Goal: Task Accomplishment & Management: Manage account settings

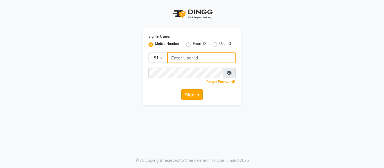
type input "9136660660"
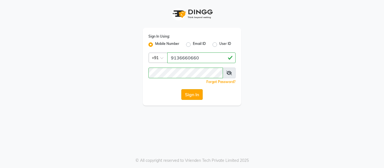
drag, startPoint x: 195, startPoint y: 89, endPoint x: 195, endPoint y: 95, distance: 5.4
click at [195, 95] on button "Sign In" at bounding box center [191, 94] width 21 height 11
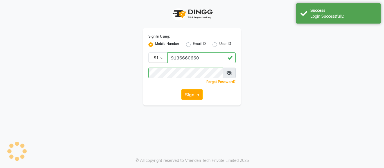
click at [195, 95] on button "Sign In" at bounding box center [191, 94] width 21 height 11
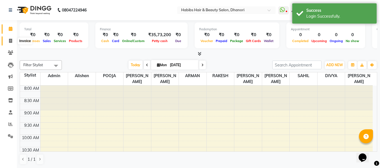
click at [7, 42] on span at bounding box center [11, 41] width 10 height 6
select select "service"
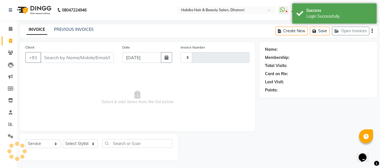
type input "3599"
select select "4967"
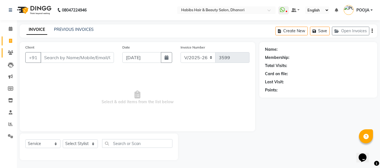
click at [10, 49] on link "Clients" at bounding box center [9, 52] width 14 height 9
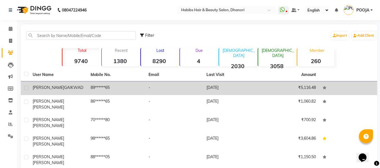
click at [56, 91] on td "[PERSON_NAME]" at bounding box center [58, 89] width 58 height 14
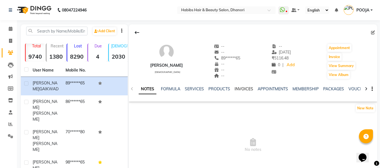
click at [239, 87] on link "INVOICES" at bounding box center [244, 89] width 19 height 5
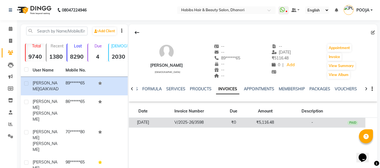
click at [221, 125] on td "V/2025-26/3598" at bounding box center [189, 123] width 64 height 10
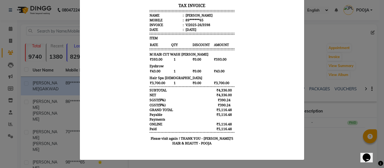
click at [314, 67] on ngb-modal-window "INVOICE View Invoice Close" at bounding box center [192, 84] width 384 height 168
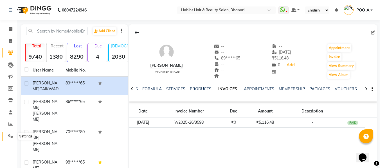
click at [9, 137] on icon at bounding box center [10, 136] width 5 height 4
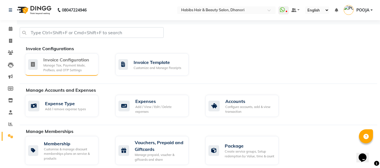
click at [82, 68] on div "Manage Tax, Payment Mode, Prefixes, and OTP Settings" at bounding box center [68, 67] width 51 height 9
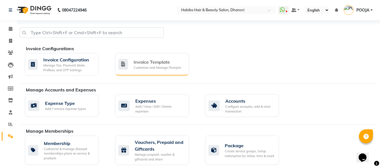
click at [140, 73] on div "Invoice Template Customize and Manage Receipts" at bounding box center [151, 64] width 73 height 22
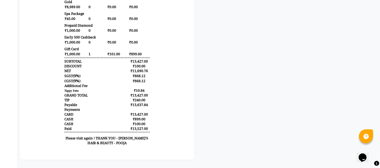
scroll to position [0, 0]
click at [116, 146] on p "Please visit again ! THANK YOU - [PERSON_NAME]'S HAIR & BEAUTY - POOJA" at bounding box center [106, 141] width 85 height 10
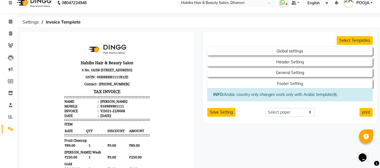
scroll to position [8, 0]
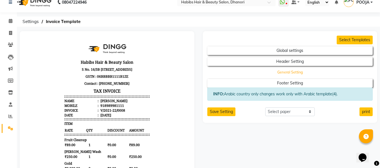
click at [307, 76] on button "General Setting" at bounding box center [289, 73] width 149 height 8
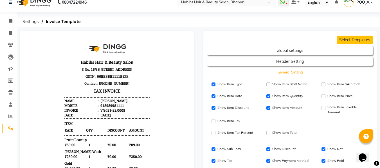
click at [308, 69] on button "General Setting" at bounding box center [289, 73] width 149 height 8
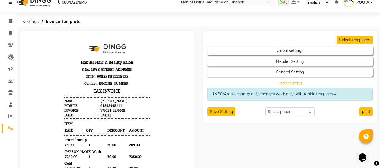
click at [307, 84] on button "Footer Setting" at bounding box center [289, 83] width 149 height 8
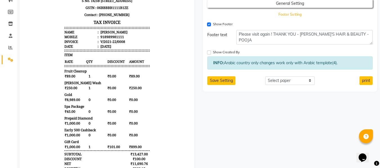
scroll to position [87, 0]
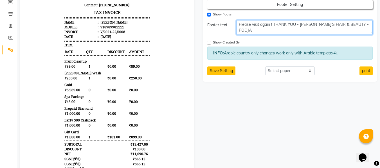
click at [367, 23] on textarea "Please visit again ! THANK YOU - [PERSON_NAME]'S HAIR & BEAUTY - POOJA" at bounding box center [304, 27] width 136 height 15
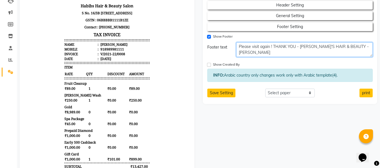
scroll to position [60, 0]
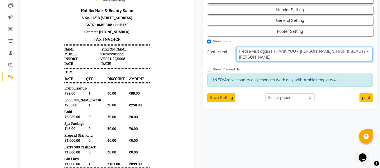
click at [351, 50] on textarea "Please visit again ! THANK YOU - [PERSON_NAME]'S HAIR & BEAUTY - [PERSON_NAME]" at bounding box center [304, 54] width 136 height 15
type textarea "Please visit again ! THANK YOU - [PERSON_NAME]'S HAIR & BEAUTY"
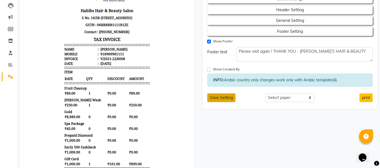
click at [225, 98] on button "Save Setting" at bounding box center [221, 98] width 28 height 9
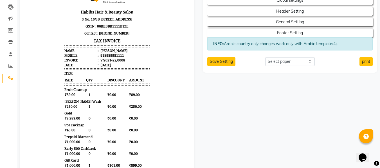
scroll to position [58, 0]
click at [273, 31] on button "Footer Setting" at bounding box center [289, 33] width 149 height 8
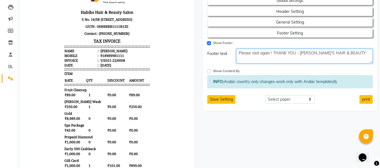
click at [273, 52] on textarea "Please visit again ! THANK YOU - [PERSON_NAME]'S HAIR & BEAUTY" at bounding box center [304, 56] width 136 height 15
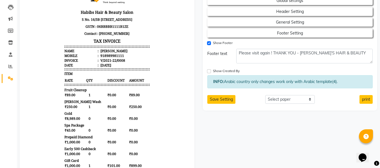
click at [211, 71] on div "Show Created By" at bounding box center [232, 71] width 50 height 7
click at [209, 71] on input "Show Created By" at bounding box center [209, 71] width 4 height 4
checkbox input "true"
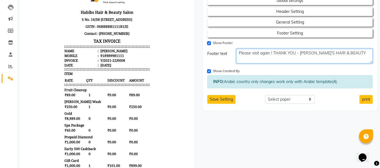
click at [269, 53] on textarea "Please visit again ! THANK YOU - [PERSON_NAME]'S HAIR & BEAUTY" at bounding box center [304, 56] width 136 height 15
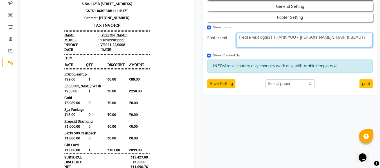
scroll to position [74, 0]
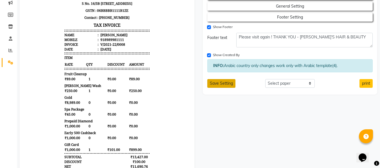
click at [223, 85] on button "Save Setting" at bounding box center [221, 83] width 28 height 9
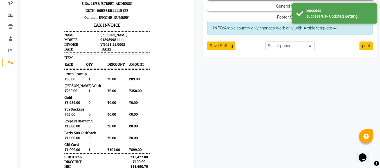
scroll to position [0, 0]
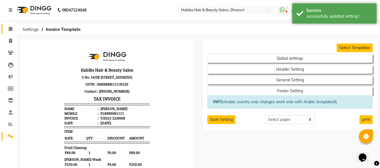
click at [8, 33] on link "Calendar" at bounding box center [9, 28] width 14 height 9
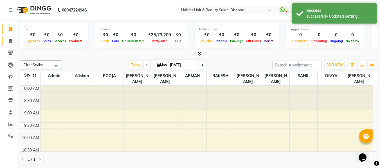
click at [8, 44] on link "Invoice" at bounding box center [9, 41] width 14 height 9
select select "service"
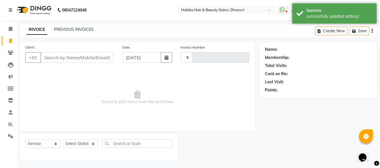
type input "3599"
select select "4967"
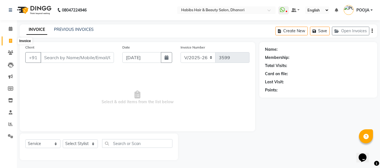
click at [10, 43] on icon at bounding box center [10, 41] width 3 height 4
select select "4967"
select select "service"
click at [374, 11] on ul "WhatsApp Status ✕ Status: Disconnected Most Recent Message: [DATE] 01:47 PM Rec…" at bounding box center [326, 9] width 97 height 9
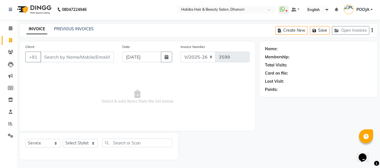
click at [370, 11] on link "POOJA" at bounding box center [358, 9] width 29 height 9
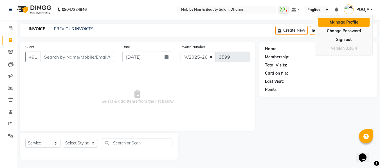
click at [351, 24] on link "Manage Profile" at bounding box center [343, 22] width 51 height 9
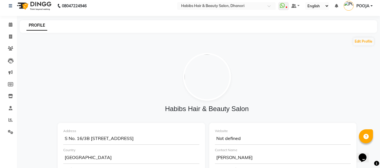
scroll to position [5, 0]
click at [357, 42] on button "Edit Profile" at bounding box center [363, 41] width 21 height 8
select select "1"
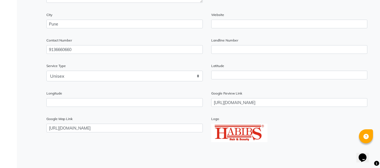
scroll to position [0, 0]
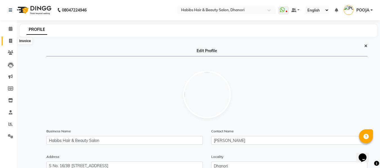
click at [9, 43] on span at bounding box center [11, 41] width 10 height 6
select select "service"
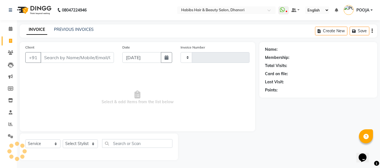
scroll to position [1, 0]
type input "3599"
select select "4967"
